Goal: Information Seeking & Learning: Learn about a topic

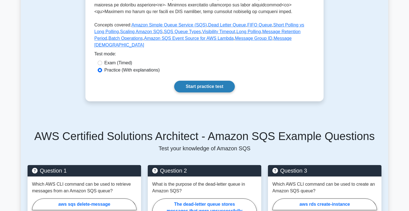
scroll to position [234, 0]
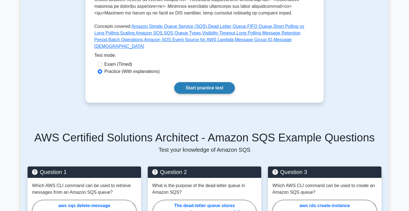
click at [215, 88] on link "Start practice test" at bounding box center [204, 88] width 60 height 12
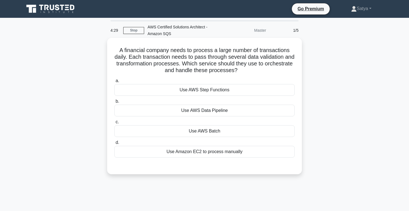
click at [207, 89] on div "Use AWS Step Functions" at bounding box center [204, 90] width 180 height 12
click at [114, 83] on input "a. Use AWS Step Functions" at bounding box center [114, 81] width 0 height 4
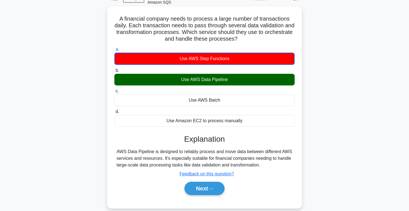
scroll to position [52, 0]
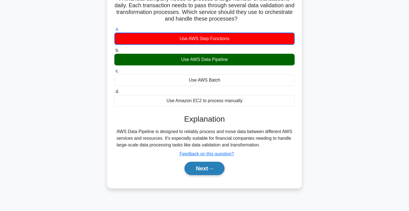
click at [198, 175] on button "Next" at bounding box center [205, 168] width 40 height 13
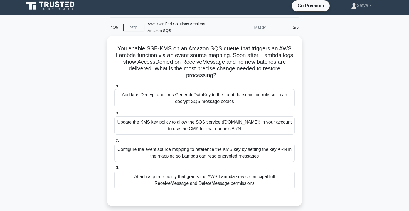
scroll to position [0, 0]
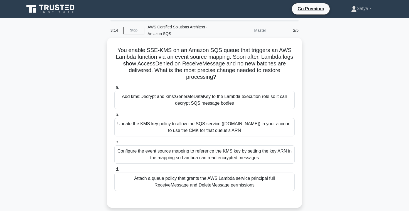
click at [207, 105] on div "Add kms:Decrypt and kms:GenerateDataKey to the Lambda execution role so it can …" at bounding box center [204, 100] width 180 height 18
click at [114, 89] on input "a. Add kms:Decrypt and kms:GenerateDataKey to the Lambda execution role so it c…" at bounding box center [114, 88] width 0 height 4
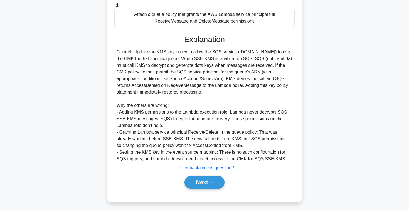
scroll to position [166, 0]
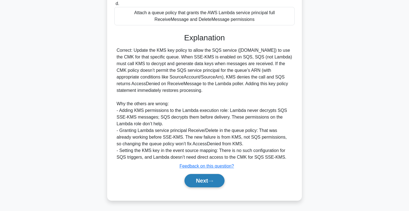
click at [191, 182] on button "Next" at bounding box center [205, 180] width 40 height 13
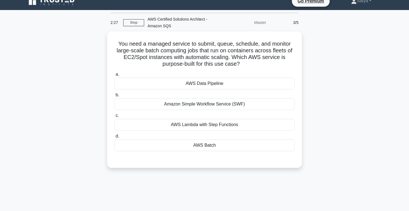
scroll to position [2, 0]
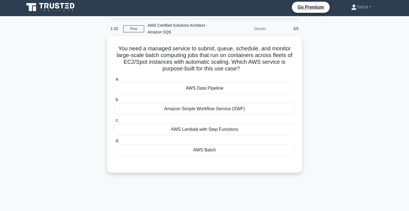
click at [201, 151] on div "AWS Batch" at bounding box center [204, 150] width 180 height 12
click at [114, 143] on input "d. AWS Batch" at bounding box center [114, 141] width 0 height 4
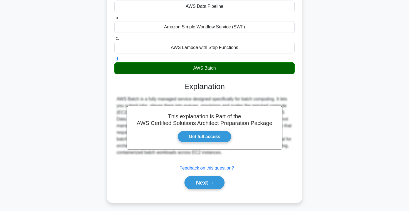
scroll to position [90, 0]
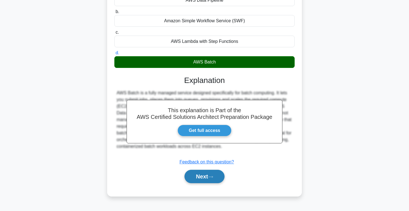
click at [211, 178] on icon at bounding box center [210, 176] width 5 height 3
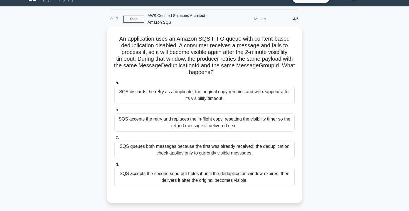
scroll to position [0, 0]
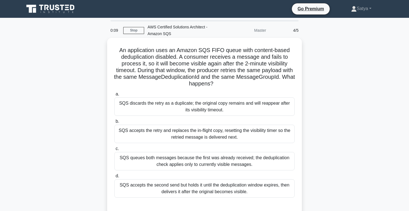
click at [260, 113] on div "SQS discards the retry as a duplicate; the original copy remains and will reapp…" at bounding box center [204, 106] width 180 height 18
click at [114, 96] on input "a. SQS discards the retry as a duplicate; the original copy remains and will re…" at bounding box center [114, 94] width 0 height 4
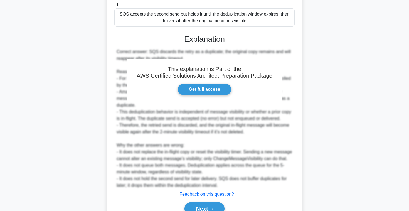
scroll to position [206, 0]
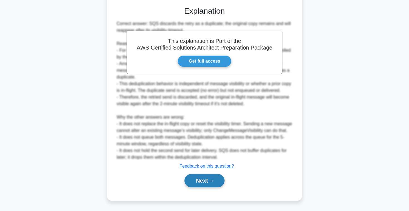
click at [211, 178] on button "Next" at bounding box center [205, 180] width 40 height 13
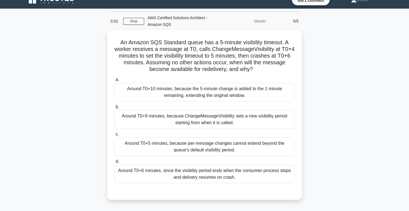
scroll to position [0, 0]
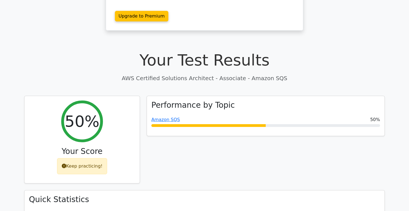
scroll to position [132, 0]
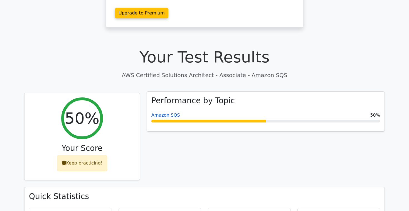
click at [174, 113] on link "Amazon SQS" at bounding box center [166, 115] width 29 height 5
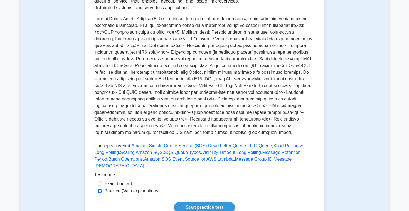
scroll to position [113, 0]
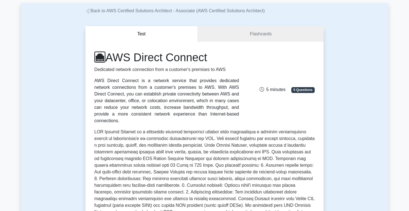
scroll to position [24, 0]
